Goal: Information Seeking & Learning: Learn about a topic

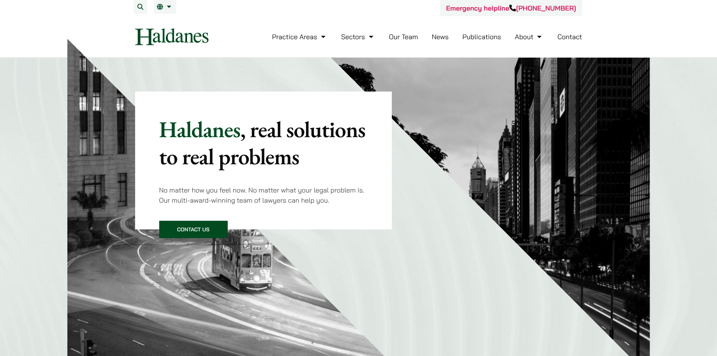
click at [30, 116] on div "Haldanes , real solutions to real problems No matter how you feel now. No matte…" at bounding box center [358, 217] width 717 height 318
click at [408, 37] on link "Our Team" at bounding box center [403, 36] width 29 height 9
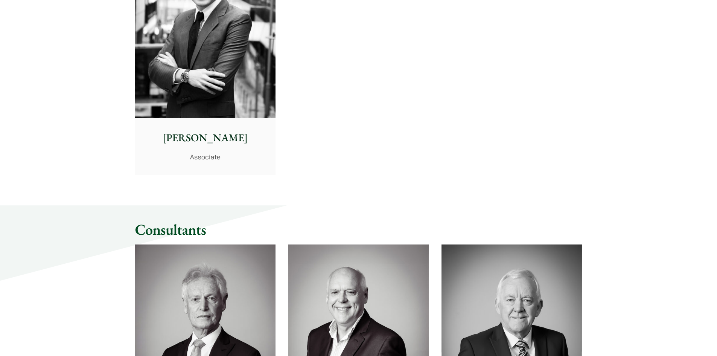
scroll to position [3124, 0]
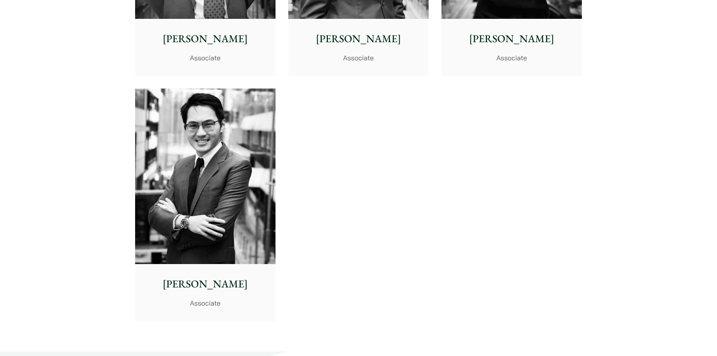
click at [201, 160] on img at bounding box center [205, 176] width 140 height 176
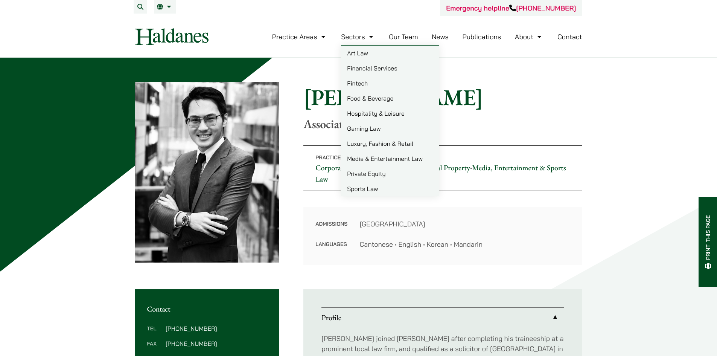
click at [410, 39] on link "Our Team" at bounding box center [403, 36] width 29 height 9
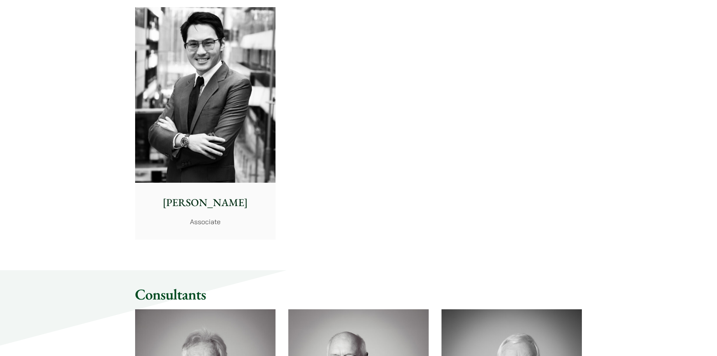
scroll to position [3162, 0]
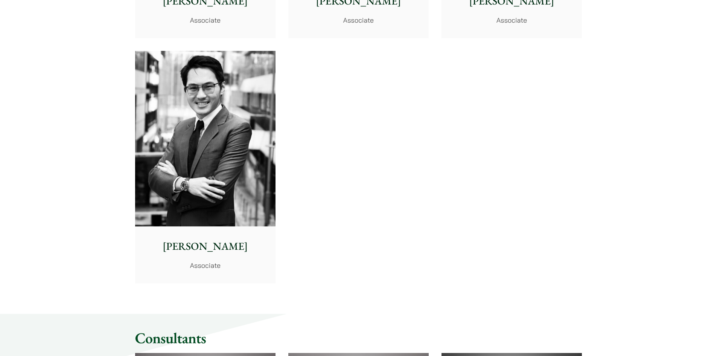
click at [223, 145] on img at bounding box center [205, 139] width 140 height 176
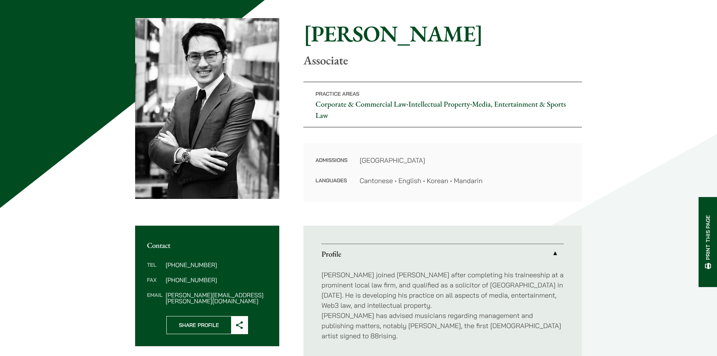
scroll to position [75, 0]
